Goal: Task Accomplishment & Management: Complete application form

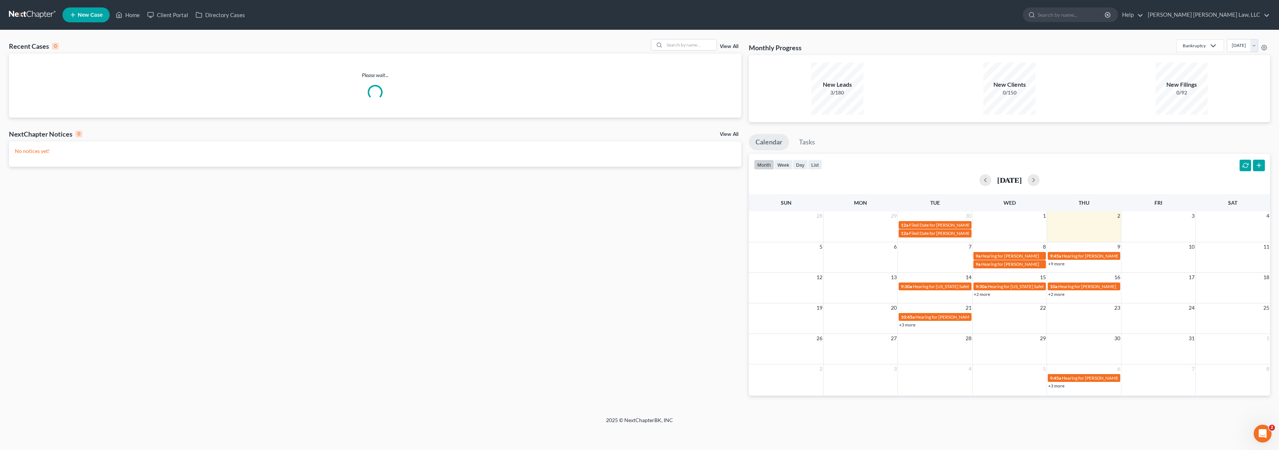
click at [99, 17] on span "New Case" at bounding box center [90, 15] width 25 height 6
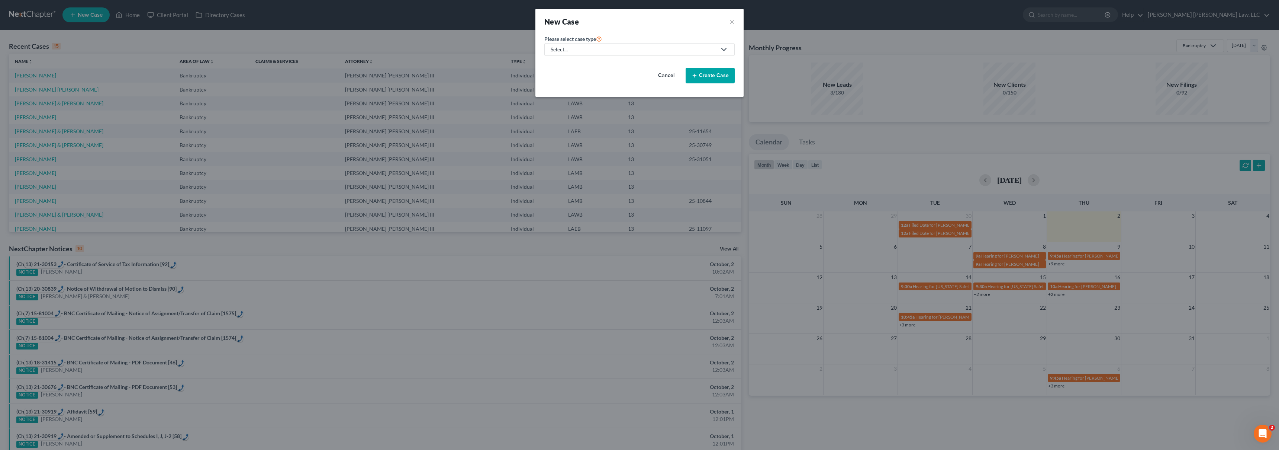
click at [612, 48] on div "Select..." at bounding box center [634, 49] width 166 height 7
click at [576, 63] on div "Bankruptcy" at bounding box center [584, 64] width 66 height 7
select select "36"
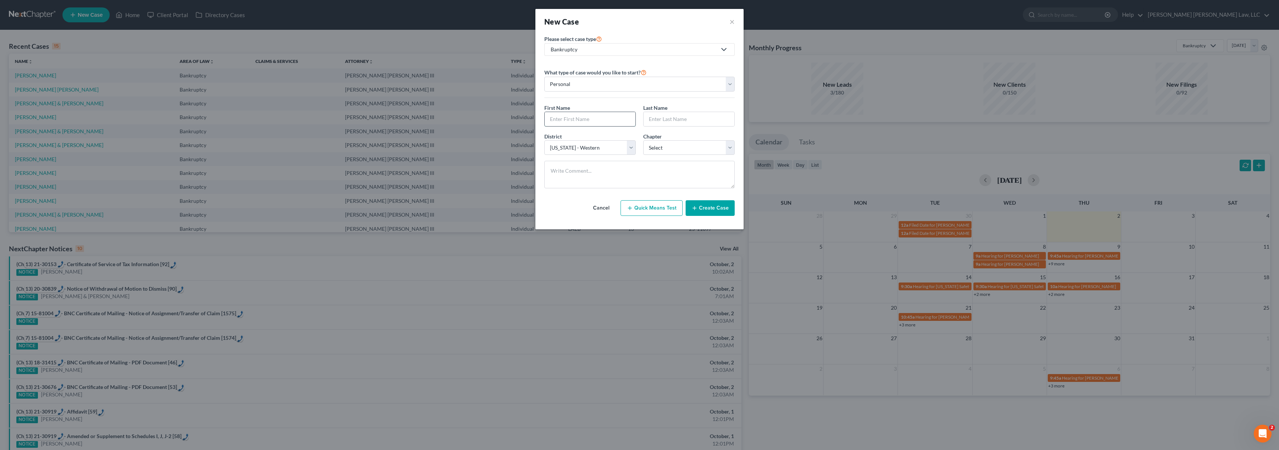
click at [571, 123] on input "text" at bounding box center [590, 119] width 91 height 14
type input "[PERSON_NAME]"
type input "Easterly"
click at [662, 144] on select "Select 7 11 12 13" at bounding box center [688, 147] width 91 height 15
select select "3"
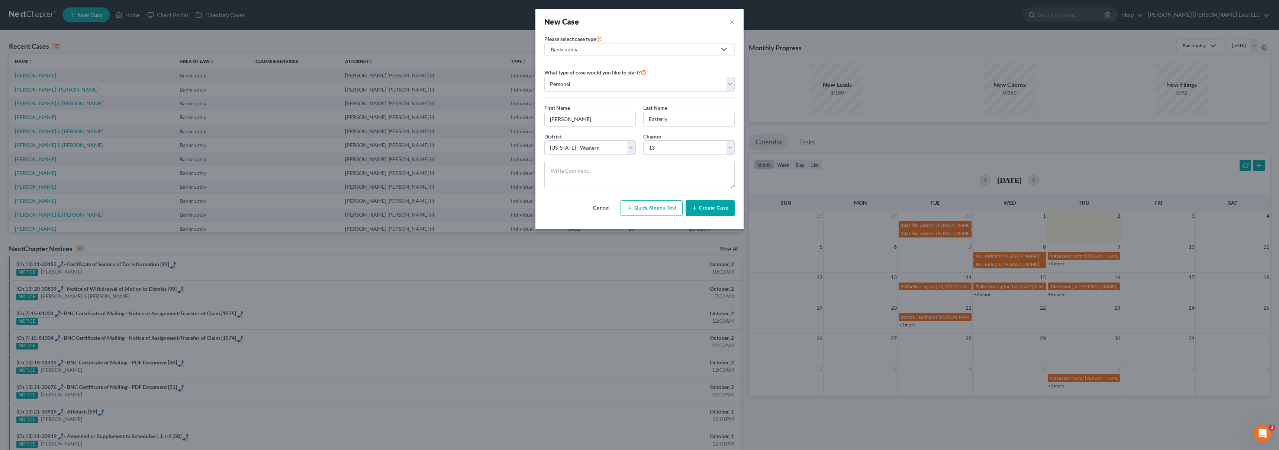
click at [696, 204] on button "Create Case" at bounding box center [710, 208] width 49 height 16
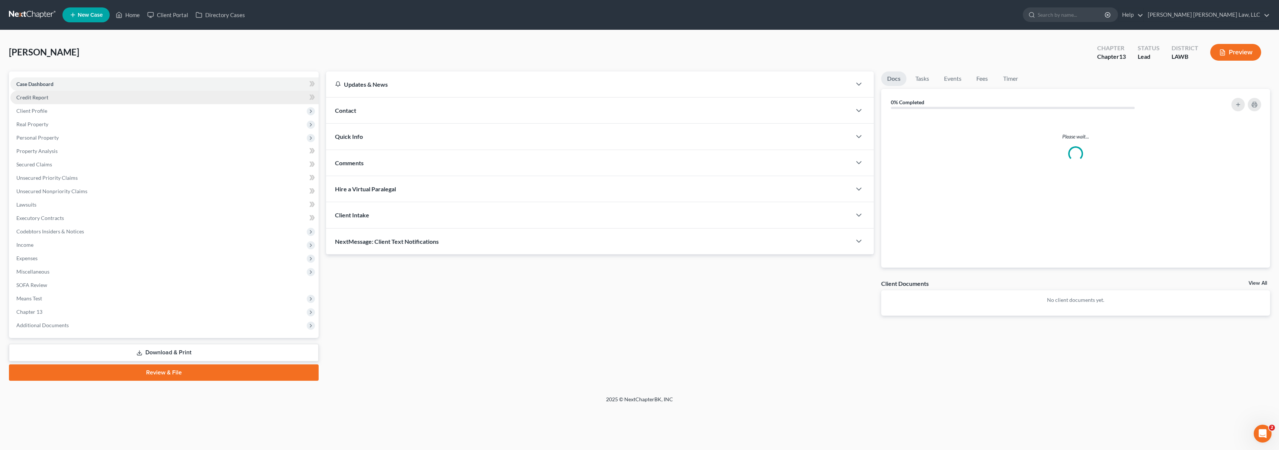
click at [87, 96] on link "Credit Report" at bounding box center [164, 97] width 308 height 13
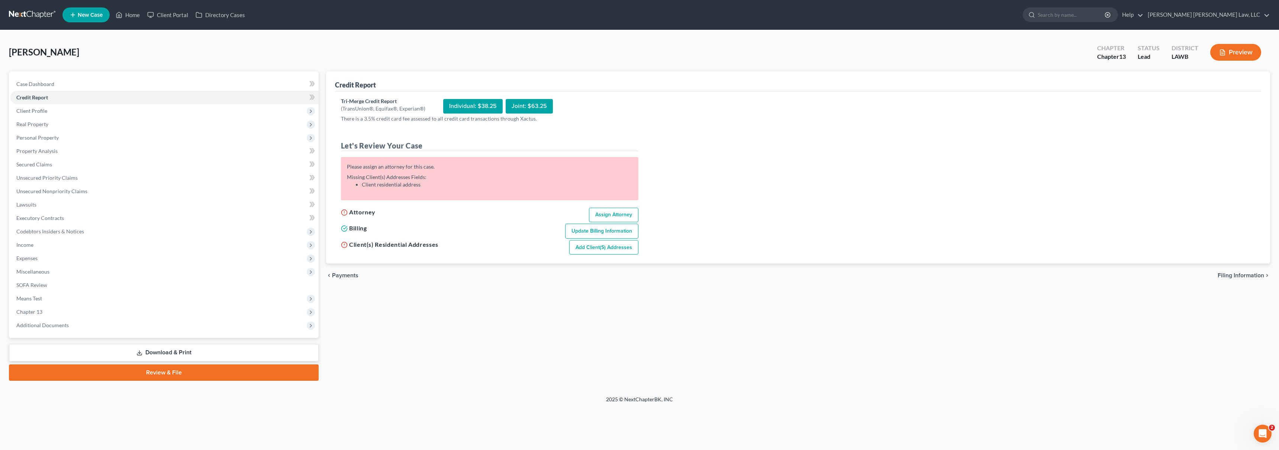
click at [608, 212] on link "Assign Attorney" at bounding box center [613, 214] width 49 height 15
select select "1"
select select "0"
select select "3"
select select "36"
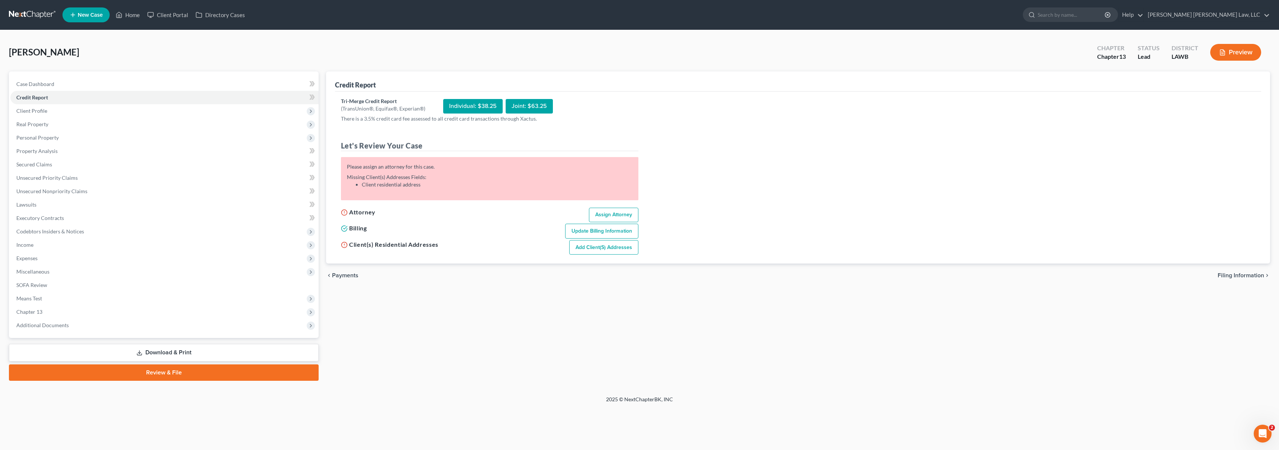
select select "19"
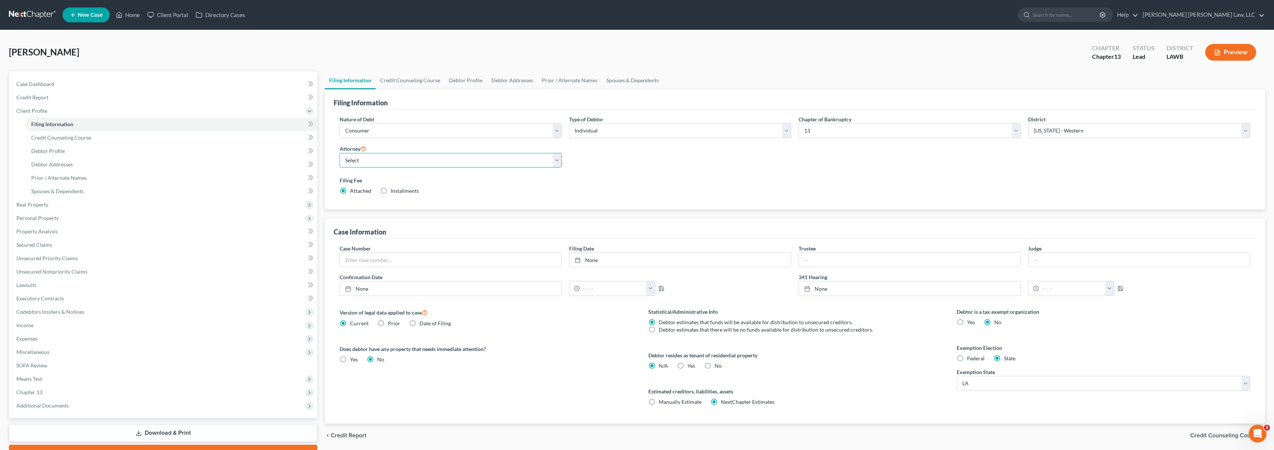
click at [415, 163] on select "Select [PERSON_NAME] [PERSON_NAME] III - LAWB [PERSON_NAME] [PERSON_NAME] III -…" at bounding box center [450, 160] width 222 height 15
select select "0"
click at [86, 96] on link "Credit Report" at bounding box center [163, 97] width 307 height 13
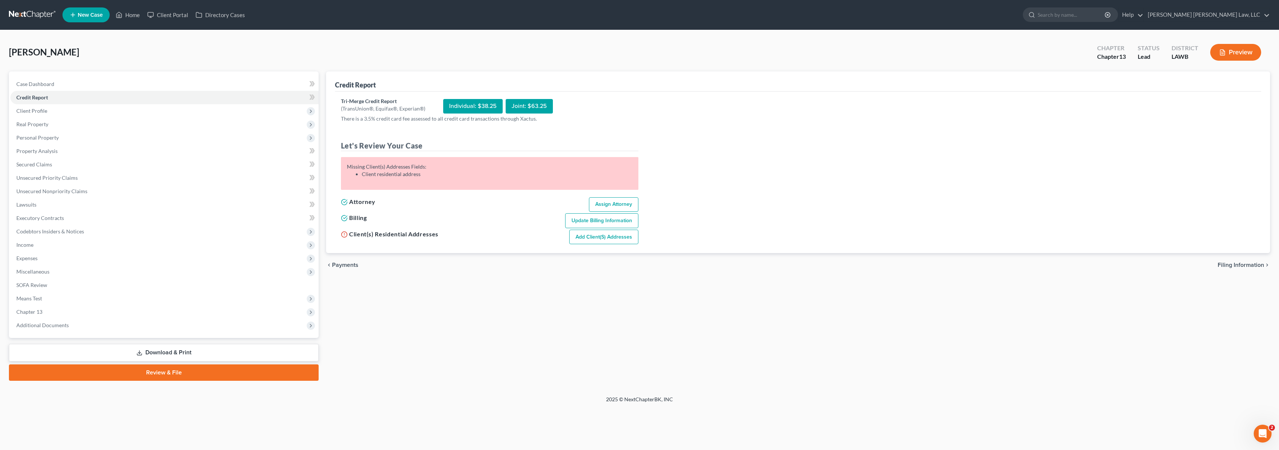
click at [587, 234] on link "Add Client(s) Addresses" at bounding box center [603, 236] width 69 height 15
select select "0"
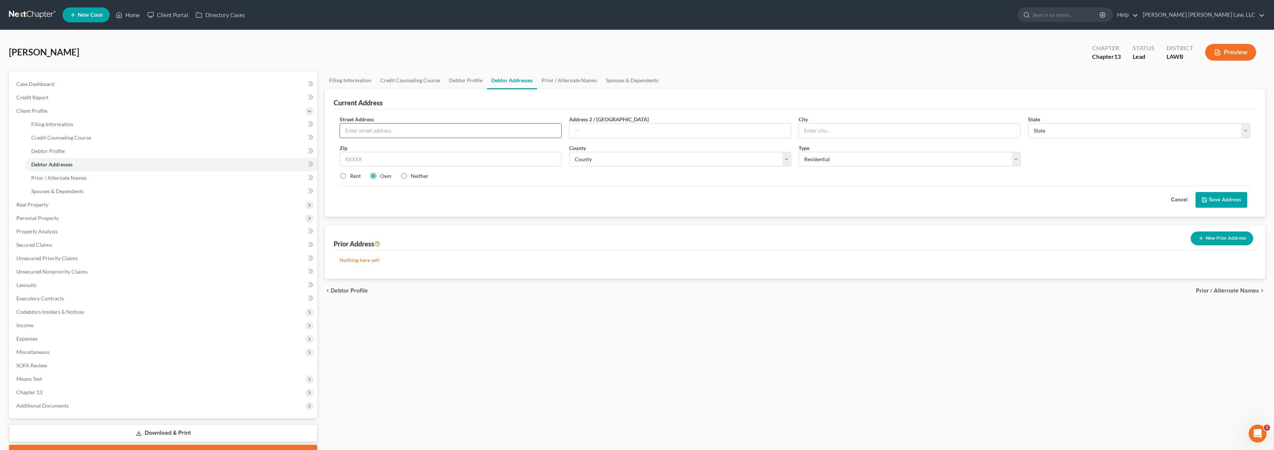
click at [435, 132] on input "text" at bounding box center [450, 130] width 221 height 14
type input "[STREET_ADDRESS]"
type input "[GEOGRAPHIC_DATA]"
select select "19"
type input "71291"
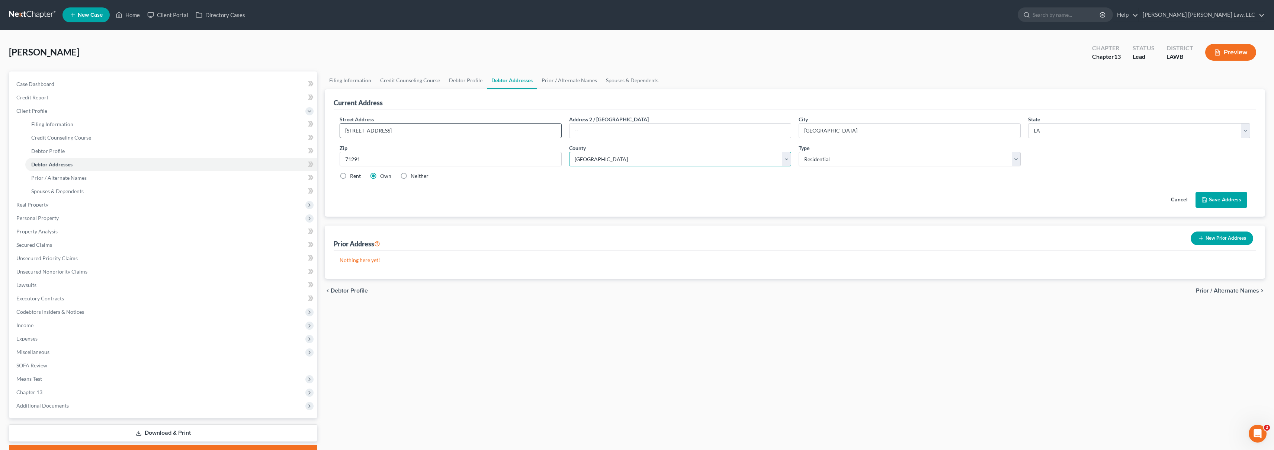
select select "36"
click at [1223, 202] on button "Save Address" at bounding box center [1221, 200] width 52 height 16
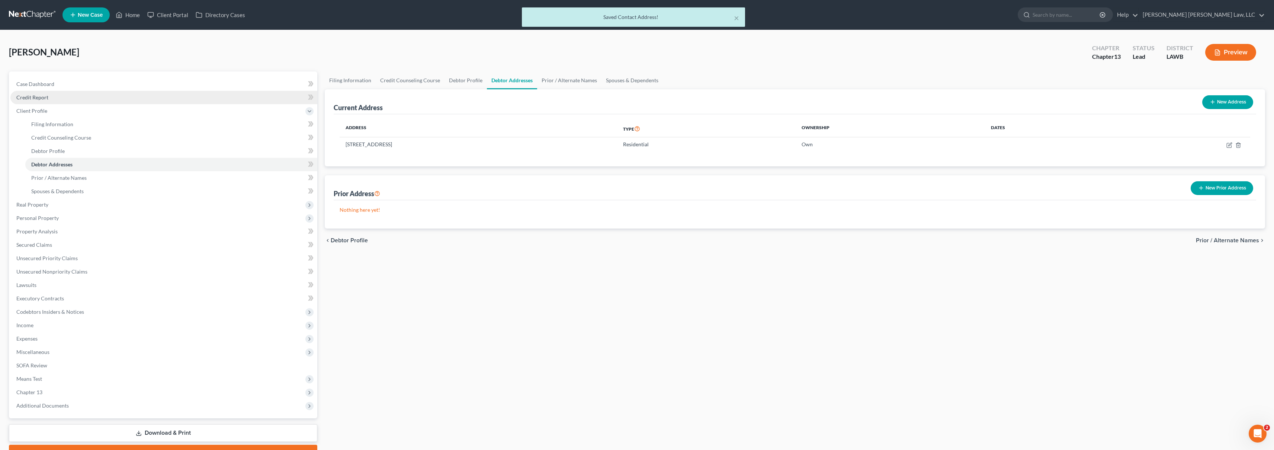
click at [47, 95] on span "Credit Report" at bounding box center [32, 97] width 32 height 6
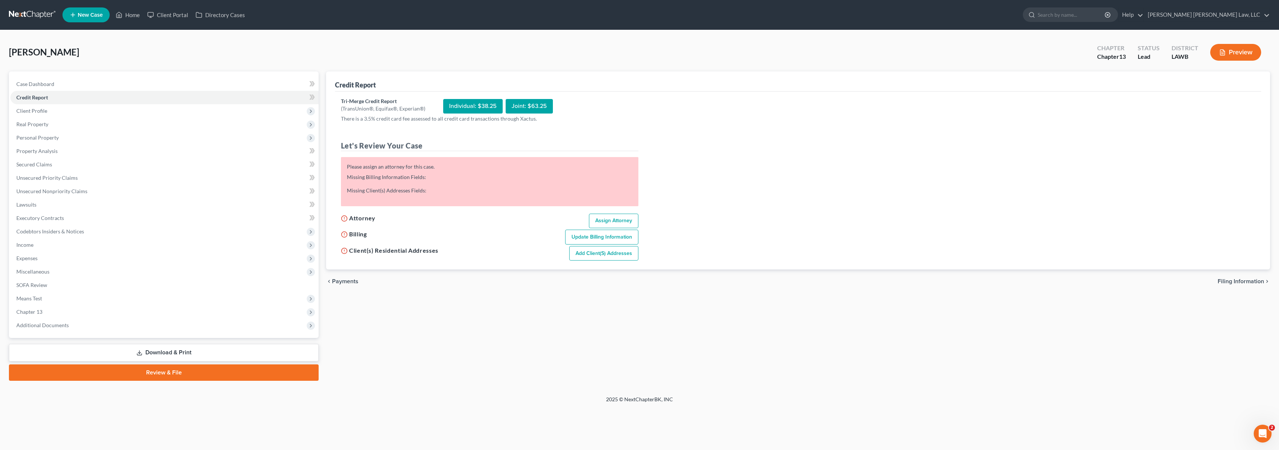
click at [602, 217] on link "Assign Attorney" at bounding box center [613, 220] width 49 height 15
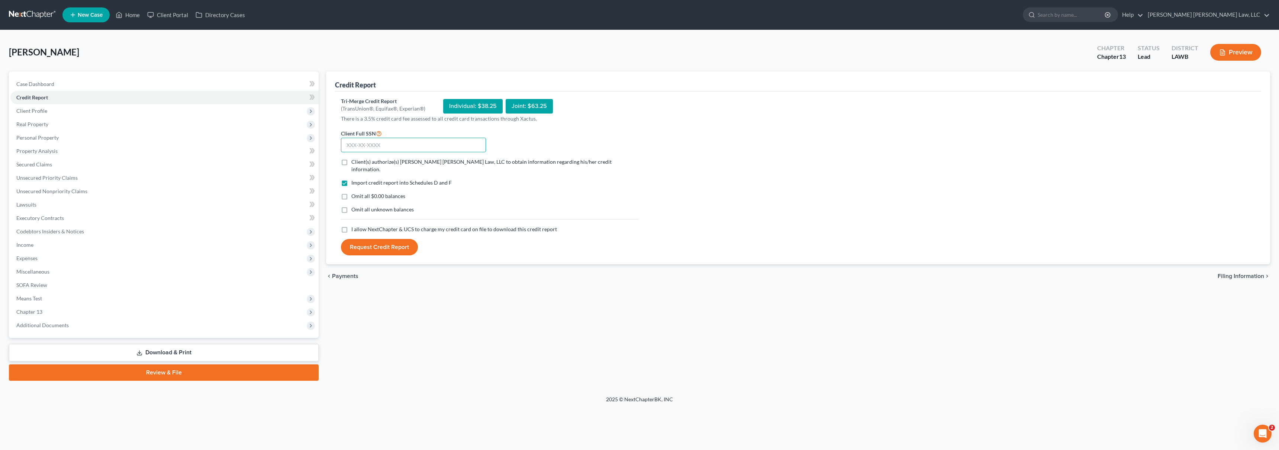
click at [384, 147] on input "text" at bounding box center [413, 145] width 145 height 15
type input "438-75-8187"
click at [351, 225] on label "I allow NextChapter & UCS to charge my credit card on file to download this cre…" at bounding box center [454, 228] width 206 height 7
click at [354, 225] on input "I allow NextChapter & UCS to charge my credit card on file to download this cre…" at bounding box center [356, 227] width 5 height 5
checkbox input "true"
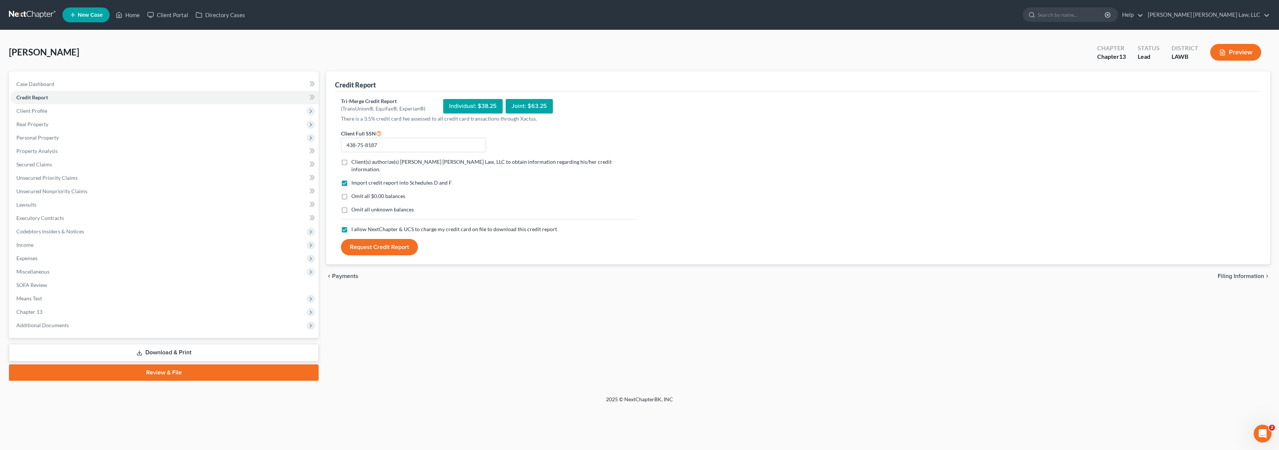
drag, startPoint x: 345, startPoint y: 204, endPoint x: 347, endPoint y: 192, distance: 12.0
click at [351, 206] on label "Omit all unknown balances" at bounding box center [382, 209] width 62 height 7
click at [354, 206] on input "Omit all unknown balances" at bounding box center [356, 208] width 5 height 5
checkbox input "true"
click at [351, 192] on label "Omit all $0.00 balances" at bounding box center [378, 195] width 54 height 7
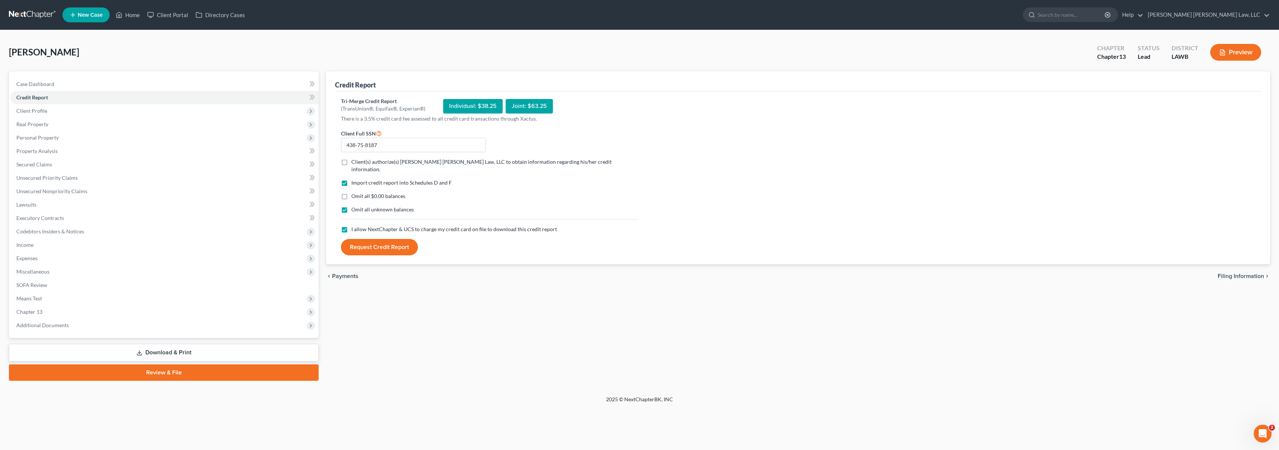
click at [354, 192] on input "Omit all $0.00 balances" at bounding box center [356, 194] width 5 height 5
checkbox input "true"
click at [351, 162] on label "Client(s) authorize(s) [PERSON_NAME] [PERSON_NAME] Law, LLC to obtain informati…" at bounding box center [494, 165] width 287 height 15
click at [354, 162] on input "Client(s) authorize(s) [PERSON_NAME] [PERSON_NAME] Law, LLC to obtain informati…" at bounding box center [356, 160] width 5 height 5
checkbox input "true"
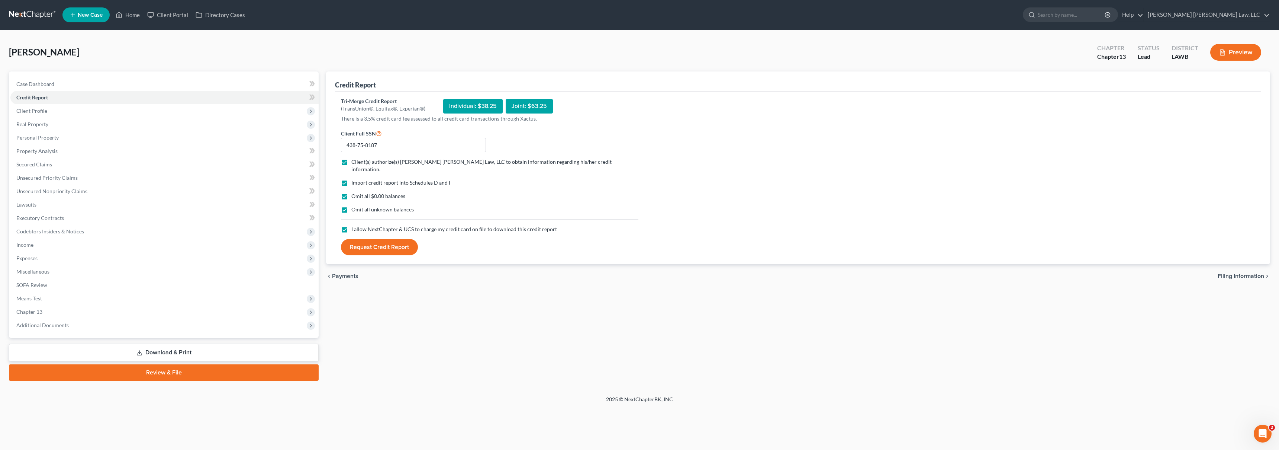
click at [384, 240] on button "Request Credit Report" at bounding box center [379, 247] width 77 height 16
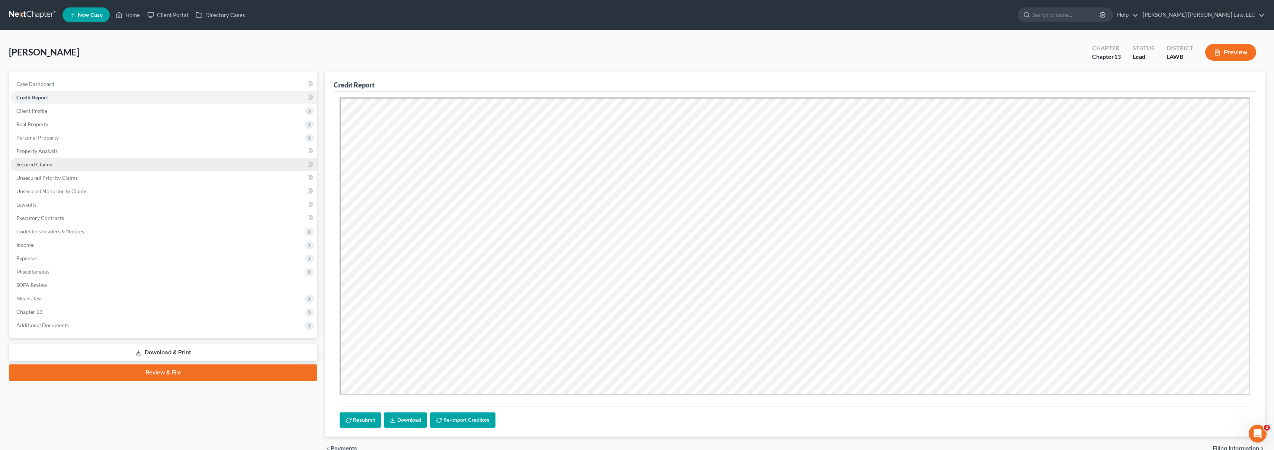
click at [171, 165] on link "Secured Claims" at bounding box center [163, 164] width 307 height 13
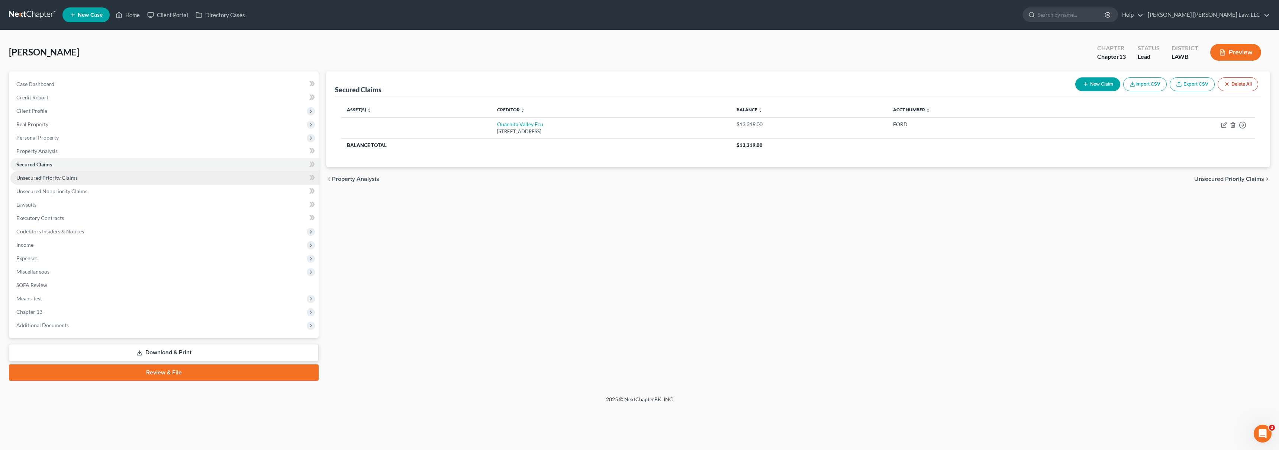
click at [78, 178] on link "Unsecured Priority Claims" at bounding box center [164, 177] width 308 height 13
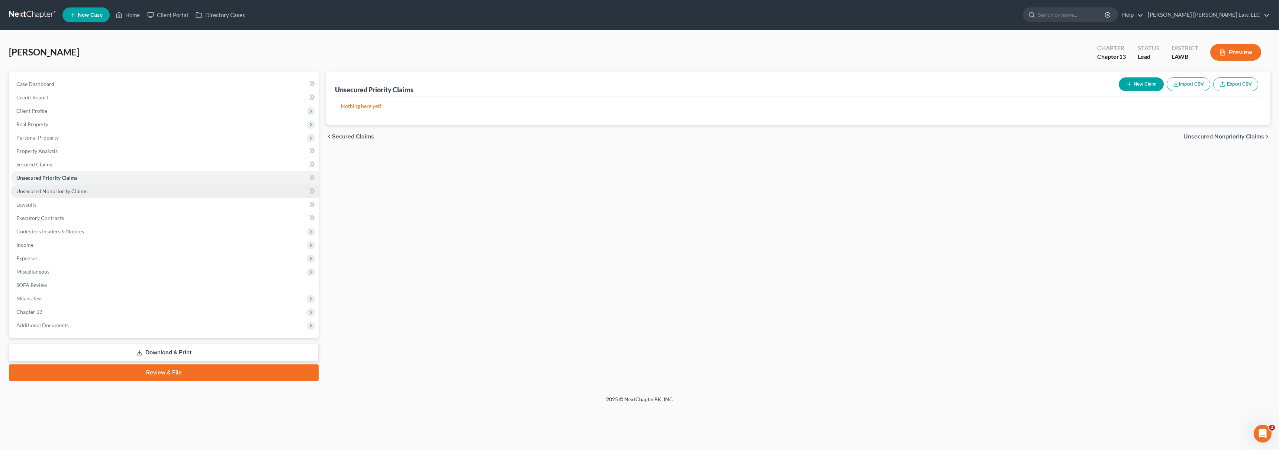
click at [90, 192] on link "Unsecured Nonpriority Claims" at bounding box center [164, 190] width 308 height 13
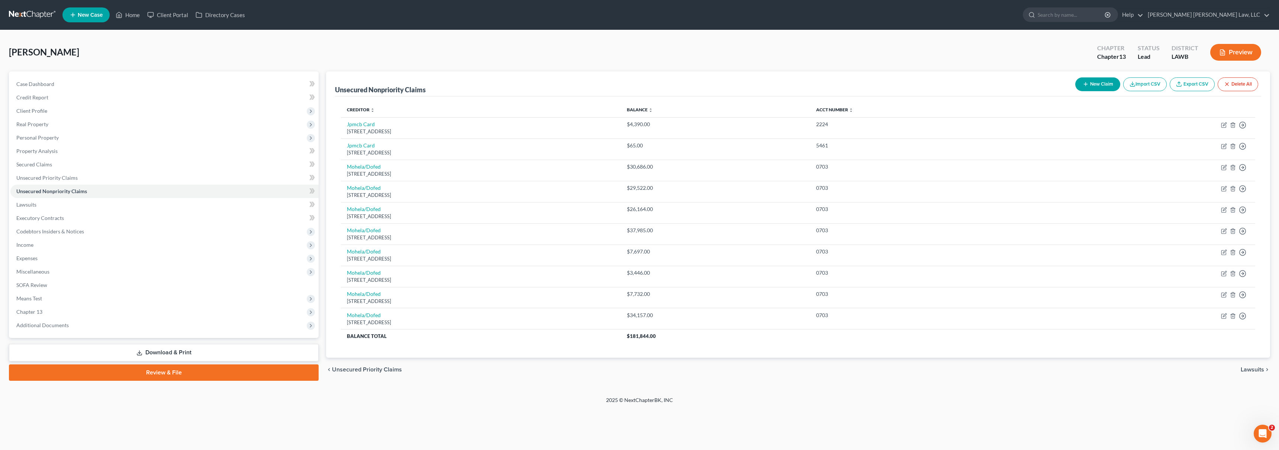
click at [682, 48] on div "[PERSON_NAME] Upgraded Chapter Chapter 13 Status Lead District LAWB Preview" at bounding box center [639, 55] width 1261 height 32
